Goal: Find specific page/section: Find specific page/section

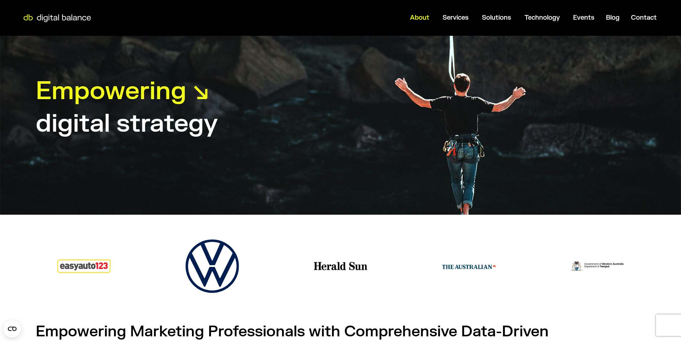
click at [421, 19] on span "About" at bounding box center [419, 18] width 19 height 8
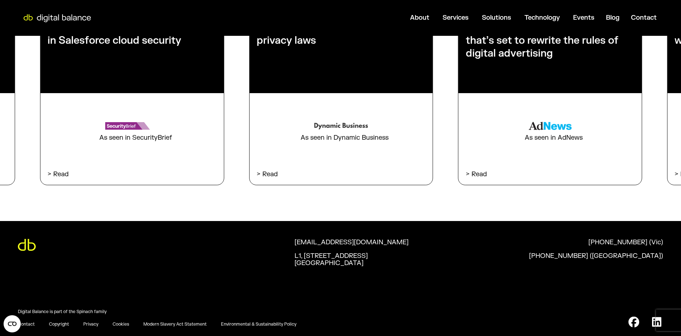
scroll to position [1717, 0]
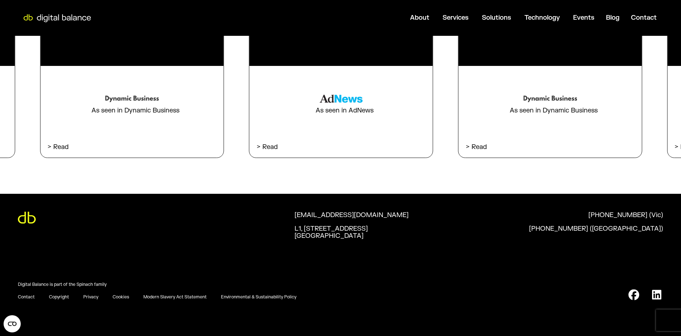
click at [652, 294] on icon at bounding box center [655, 294] width 14 height 11
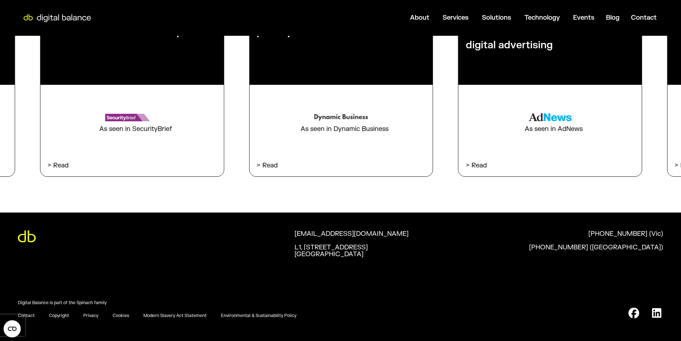
scroll to position [1145, 0]
